Goal: Navigation & Orientation: Find specific page/section

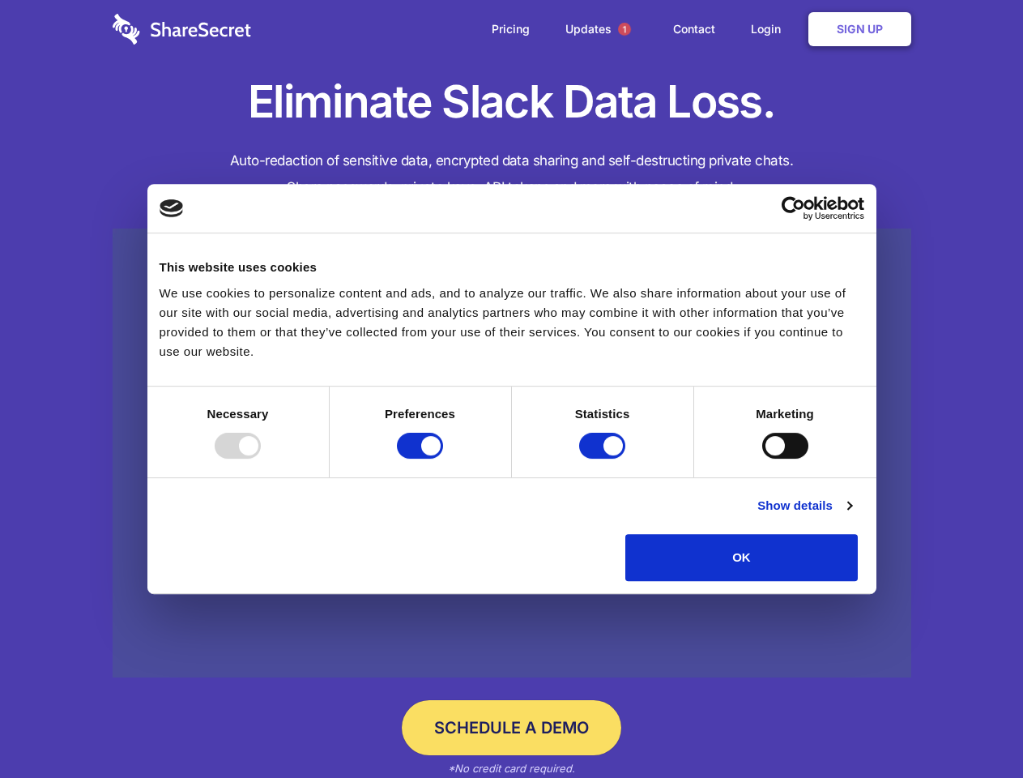
click at [261, 458] on div at bounding box center [238, 446] width 46 height 26
click at [443, 458] on input "Preferences" at bounding box center [420, 446] width 46 height 26
checkbox input "false"
click at [604, 458] on input "Statistics" at bounding box center [602, 446] width 46 height 26
checkbox input "false"
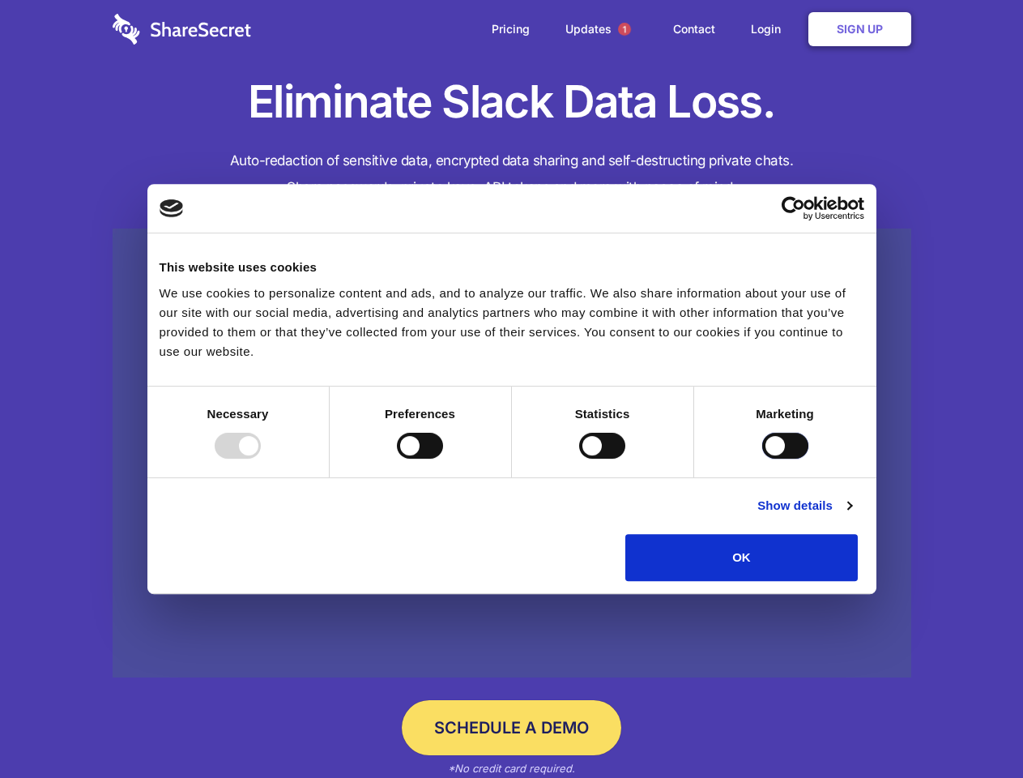
click at [762, 458] on input "Marketing" at bounding box center [785, 446] width 46 height 26
checkbox input "true"
click at [851, 515] on link "Show details" at bounding box center [804, 505] width 94 height 19
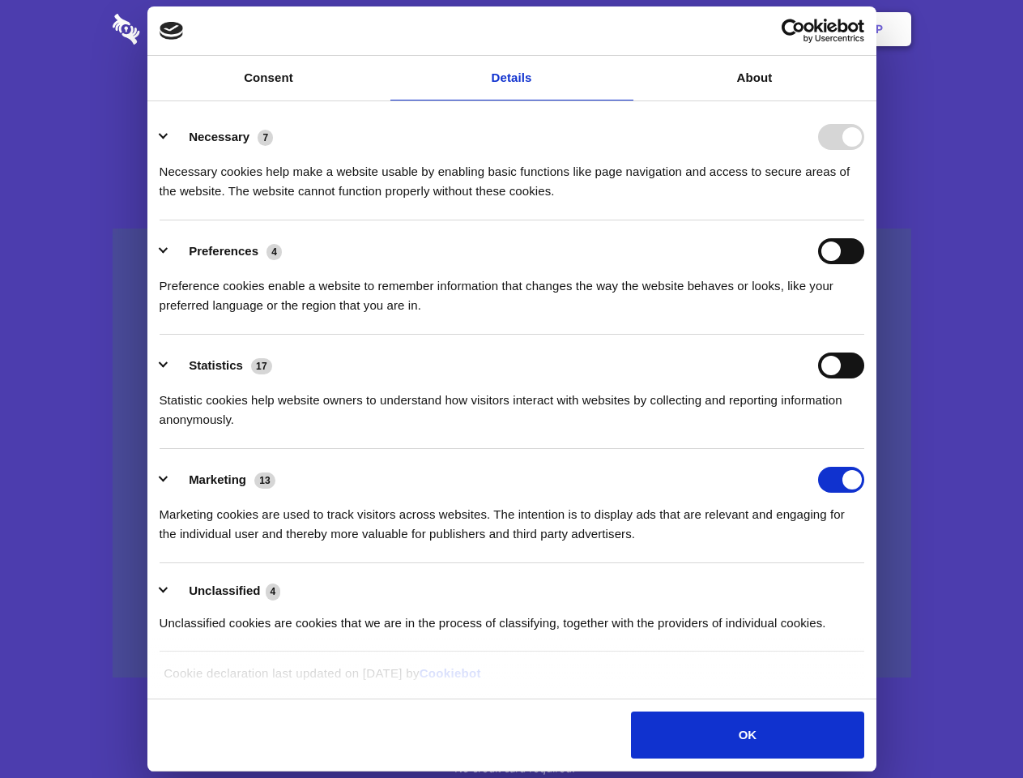
click at [864, 201] on div "Necessary cookies help make a website usable by enabling basic functions like p…" at bounding box center [512, 175] width 705 height 51
click at [624, 29] on span "1" at bounding box center [624, 29] width 13 height 13
